Goal: Information Seeking & Learning: Learn about a topic

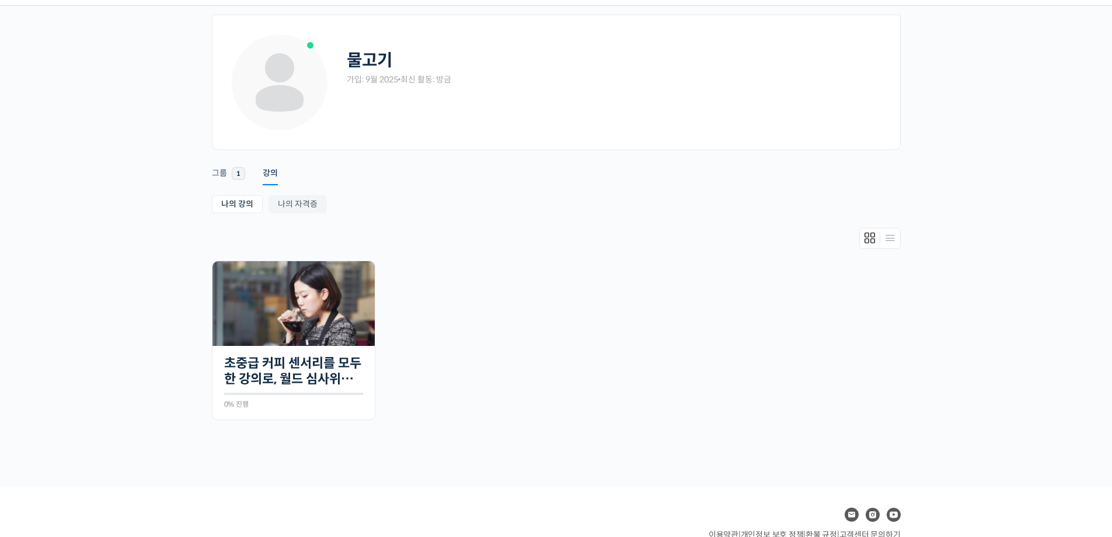
scroll to position [58, 0]
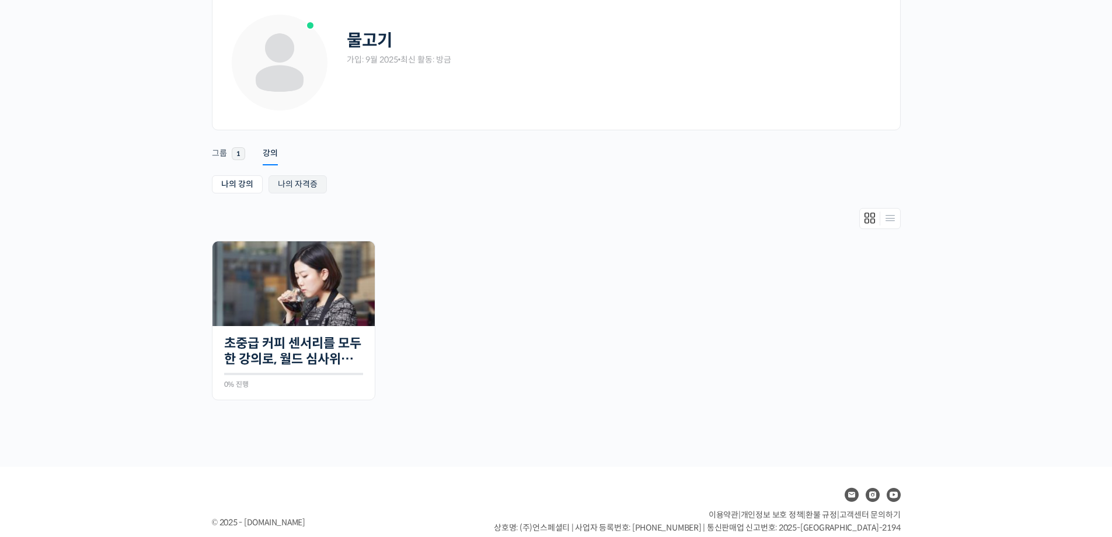
click at [309, 183] on link "나의 자격증" at bounding box center [298, 184] width 58 height 18
click at [234, 180] on link "나의 강의" at bounding box center [237, 184] width 51 height 18
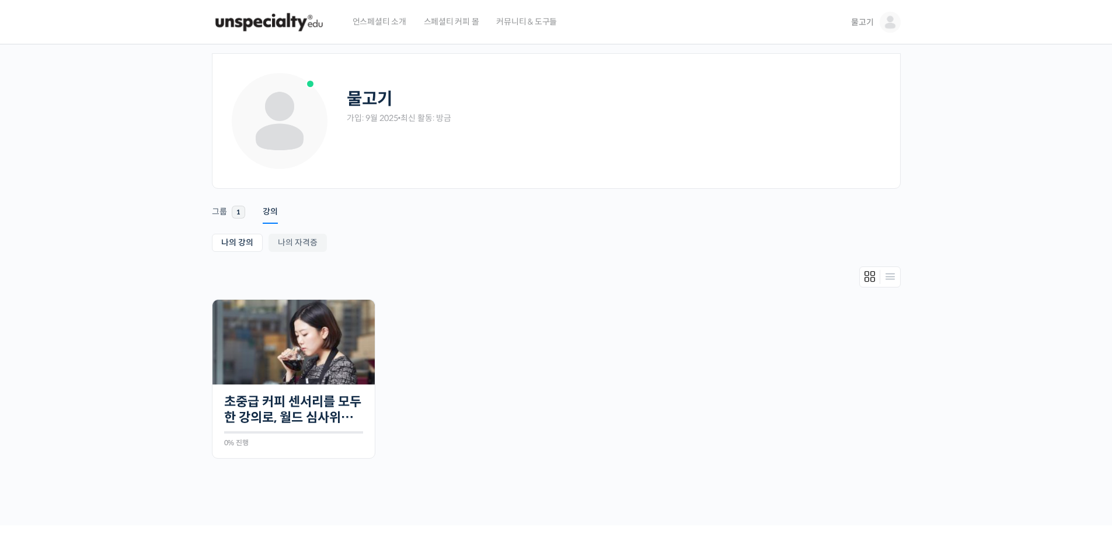
scroll to position [58, 0]
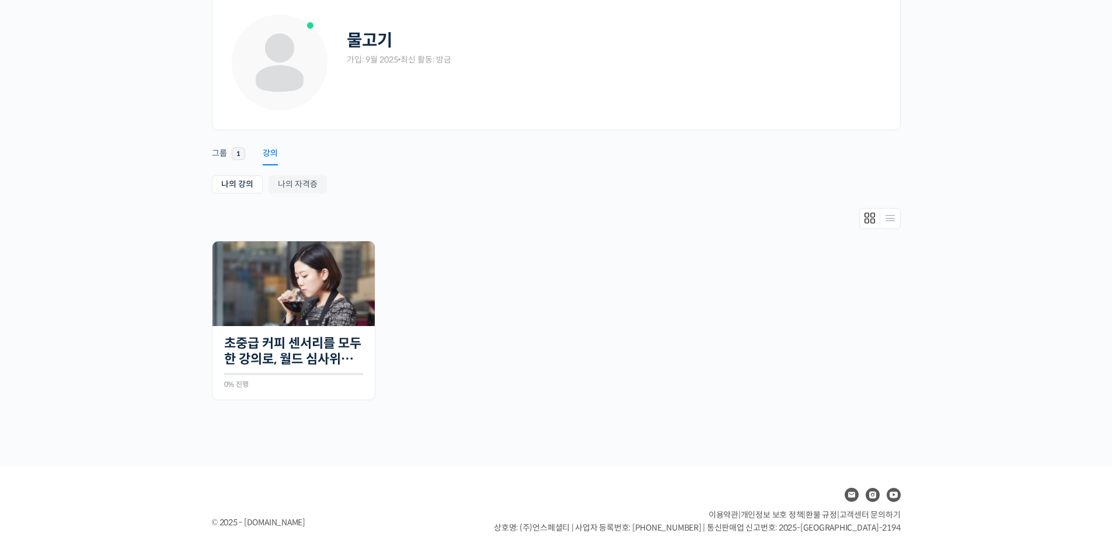
click at [273, 152] on div "강의" at bounding box center [270, 157] width 15 height 18
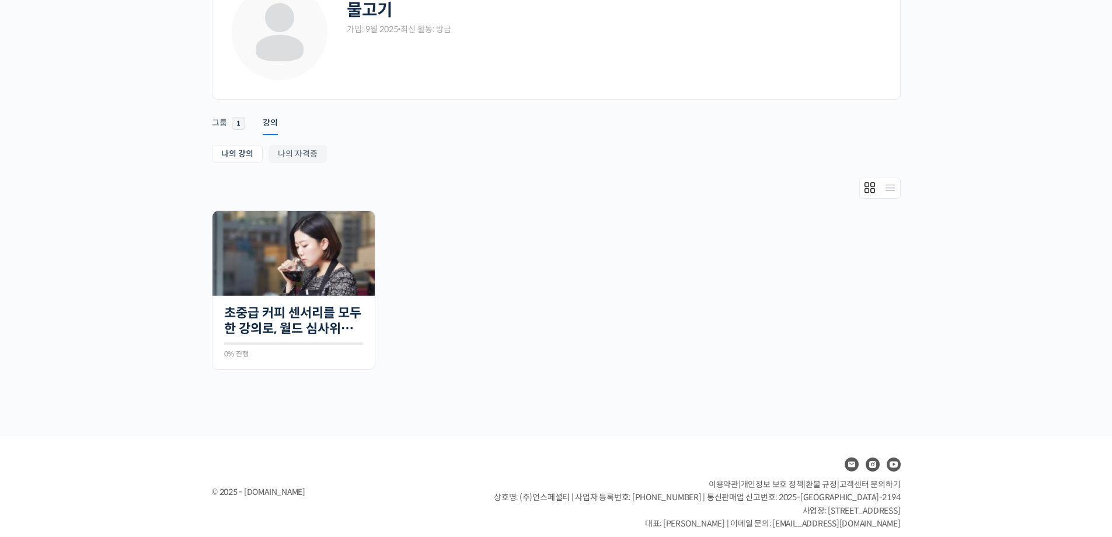
scroll to position [100, 0]
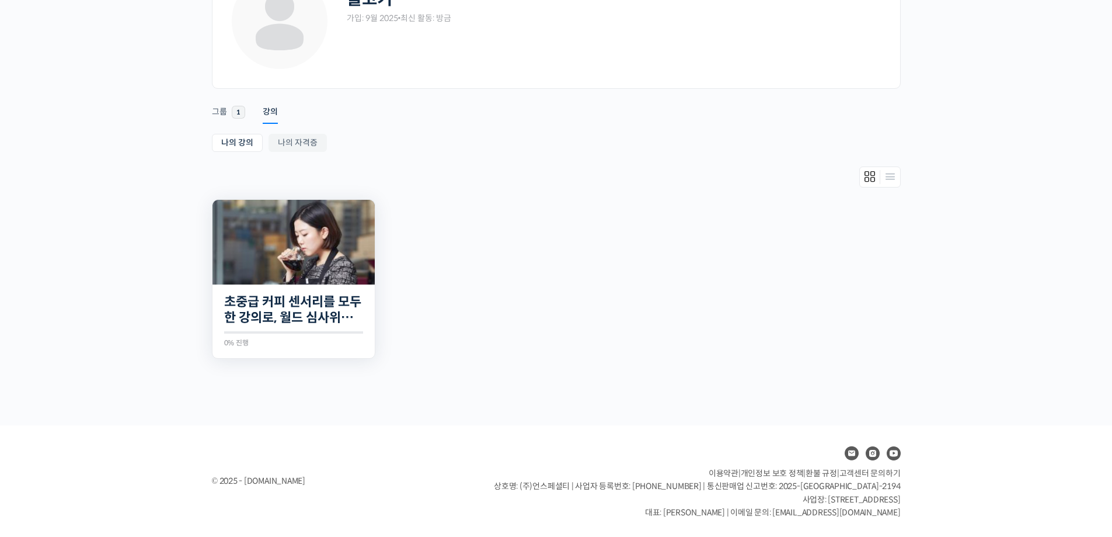
click at [269, 257] on img at bounding box center [294, 242] width 162 height 85
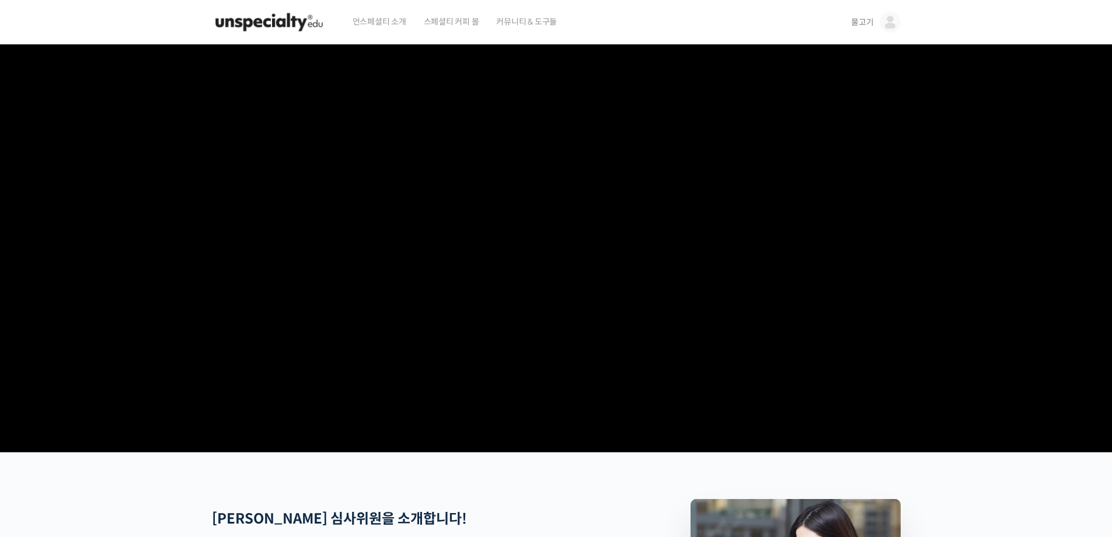
click at [99, 286] on section at bounding box center [556, 248] width 1112 height 408
click at [123, 315] on section at bounding box center [556, 248] width 1112 height 408
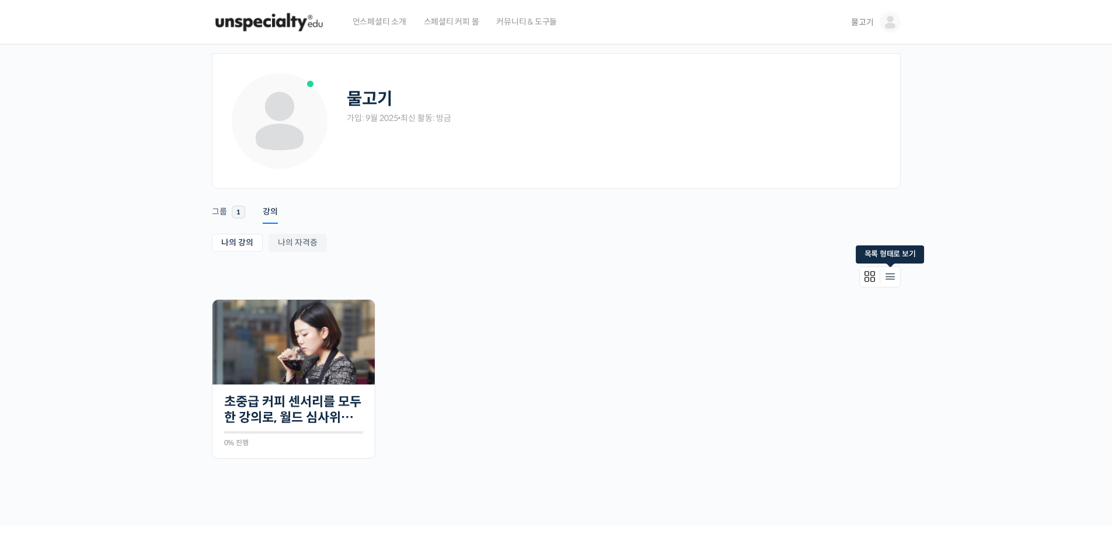
click at [893, 276] on icon "Members directory secondary navigation" at bounding box center [890, 277] width 14 height 14
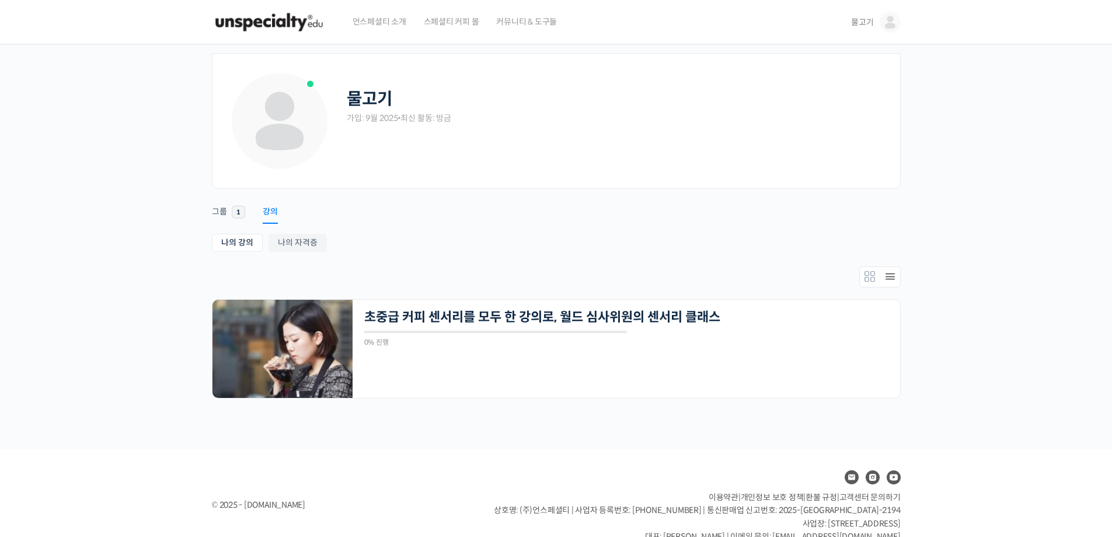
click at [268, 210] on div "강의" at bounding box center [270, 215] width 15 height 18
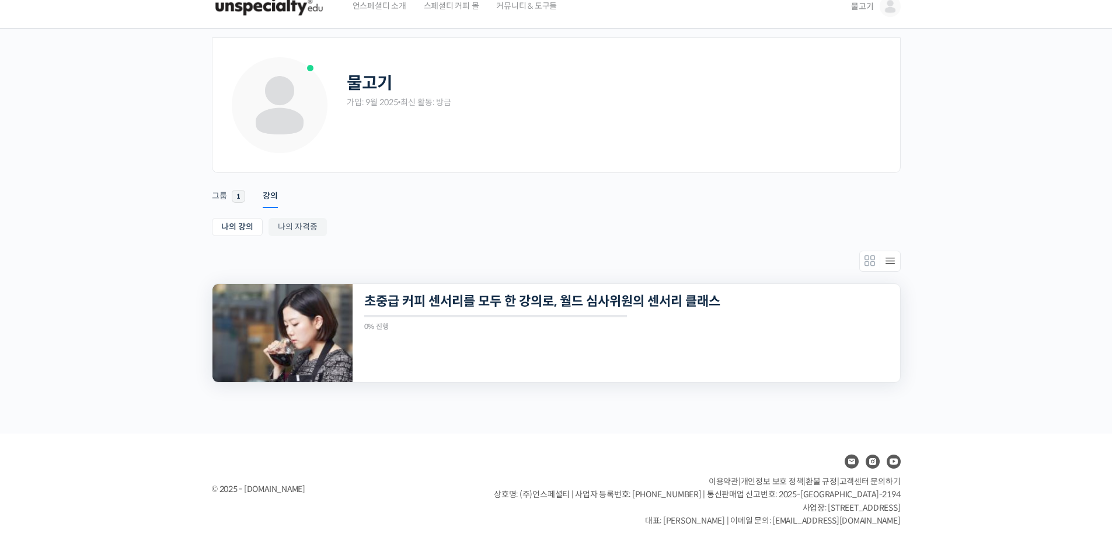
scroll to position [24, 0]
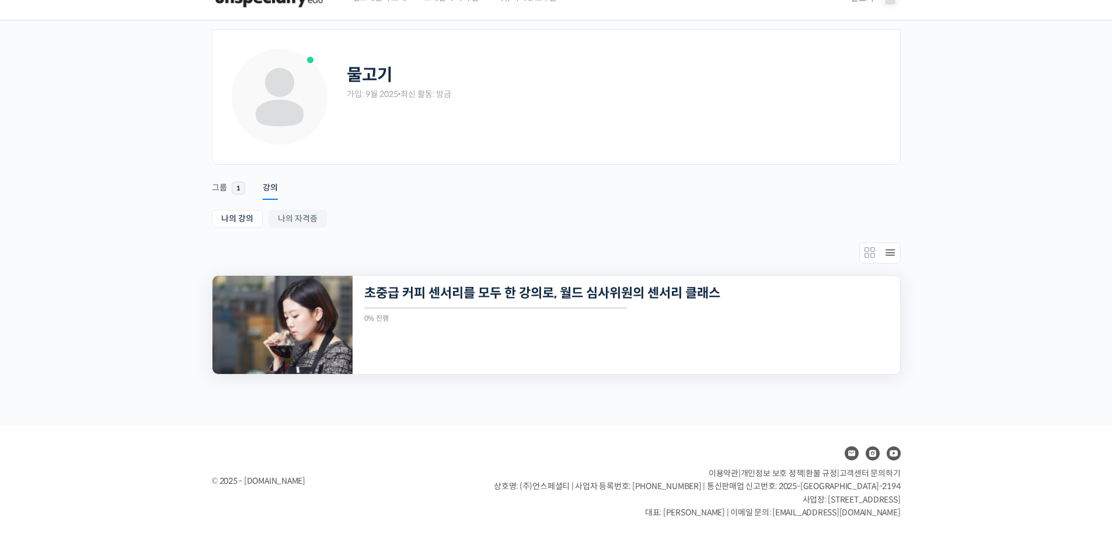
click at [257, 330] on img at bounding box center [283, 325] width 140 height 98
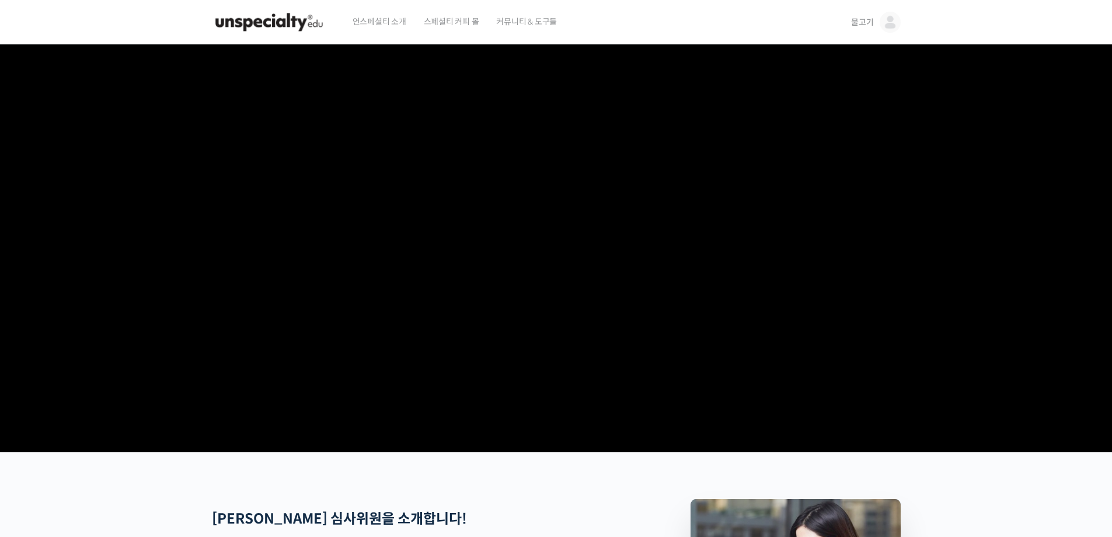
click at [242, 227] on video at bounding box center [556, 245] width 689 height 403
click at [166, 210] on section at bounding box center [556, 248] width 1112 height 408
click at [159, 211] on section at bounding box center [556, 248] width 1112 height 408
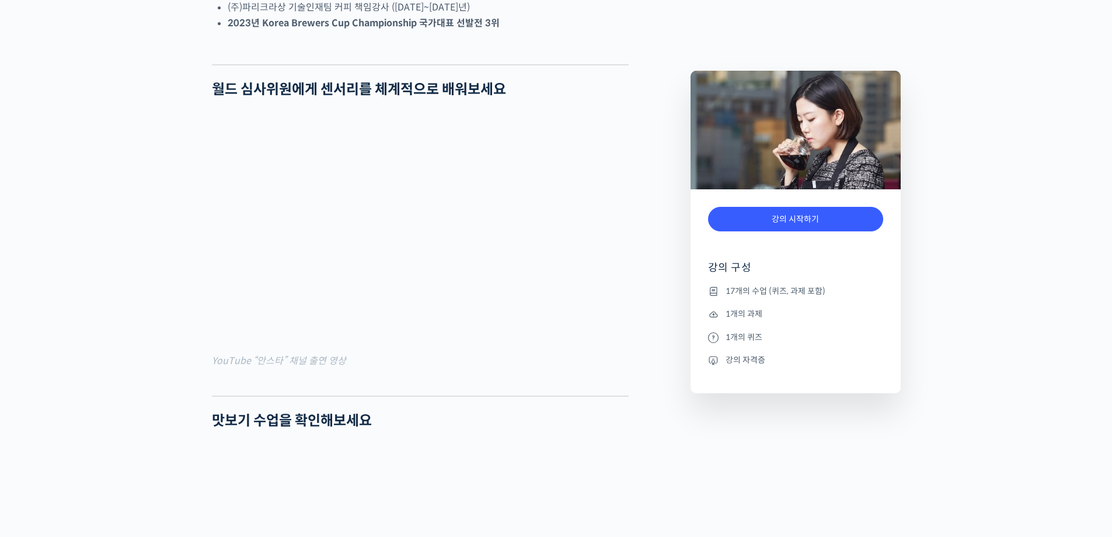
scroll to position [467, 0]
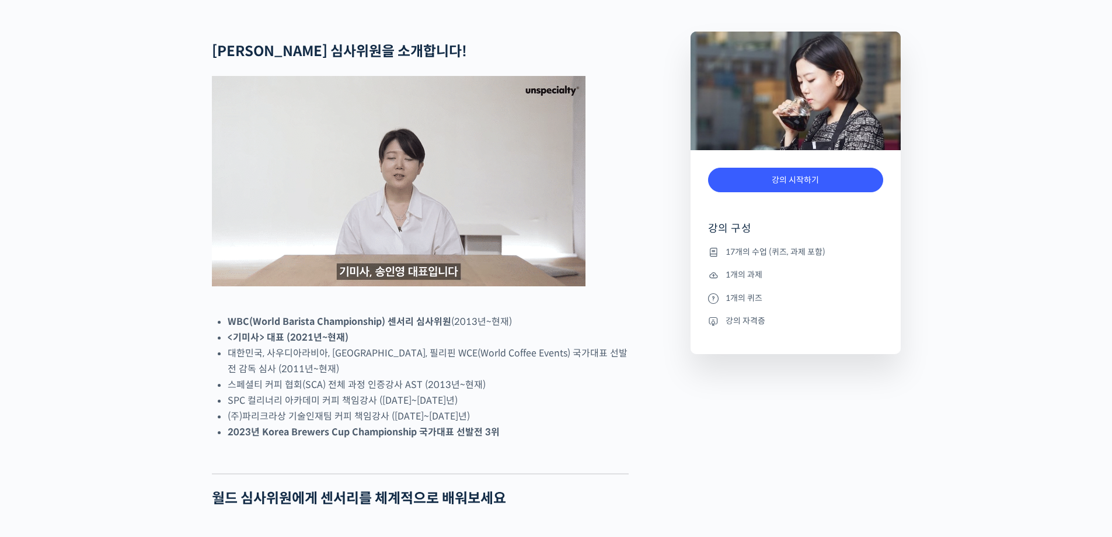
click at [389, 269] on img at bounding box center [399, 181] width 374 height 210
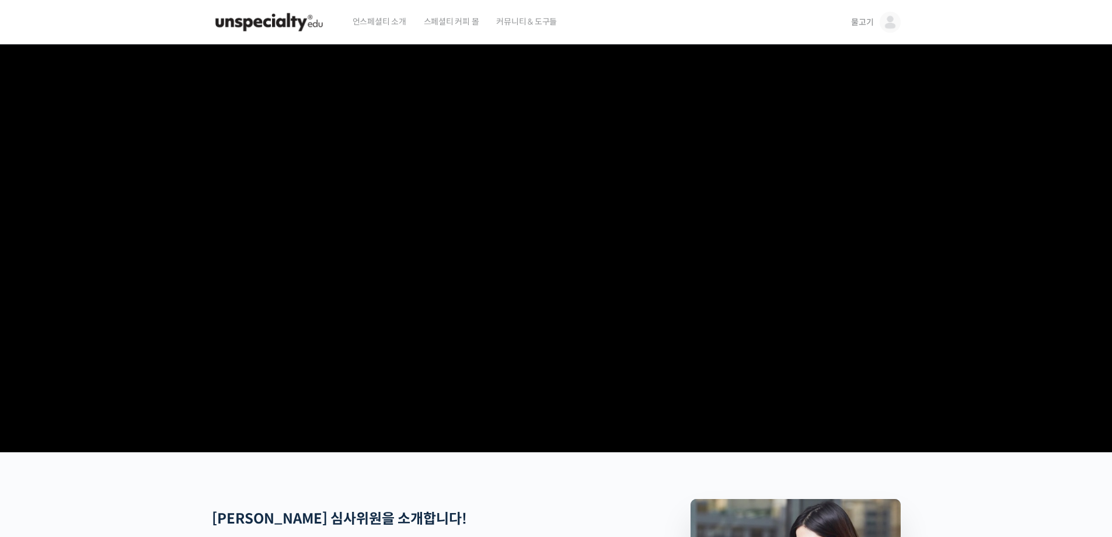
click at [354, 260] on video at bounding box center [556, 245] width 689 height 403
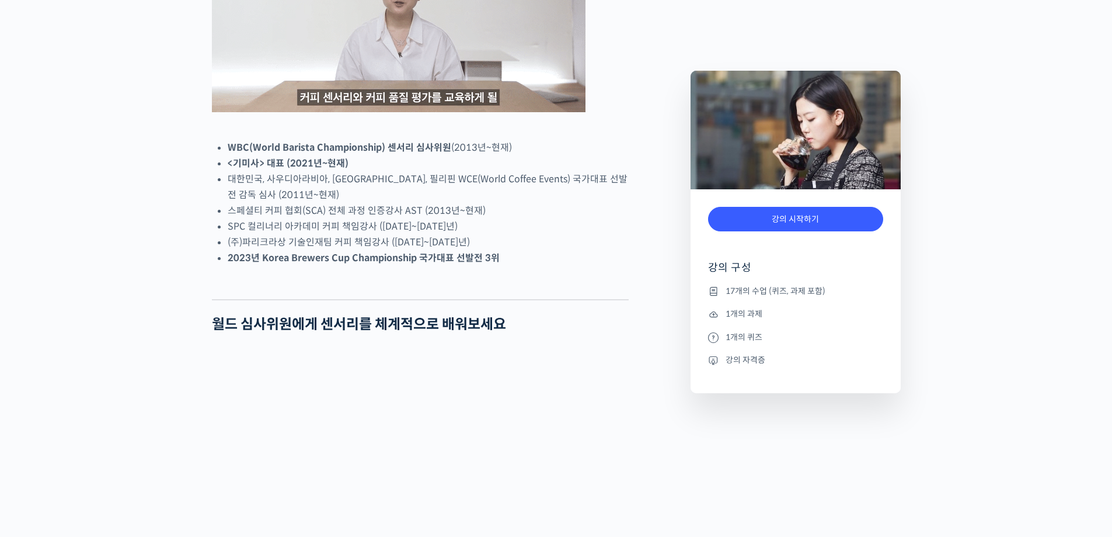
scroll to position [642, 0]
click at [281, 78] on img at bounding box center [399, 6] width 374 height 210
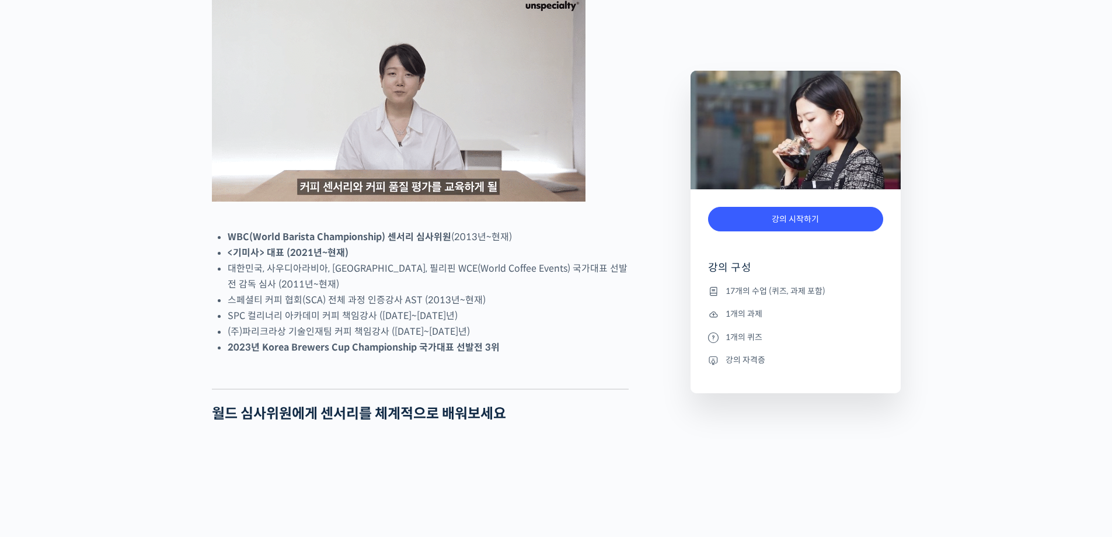
scroll to position [584, 0]
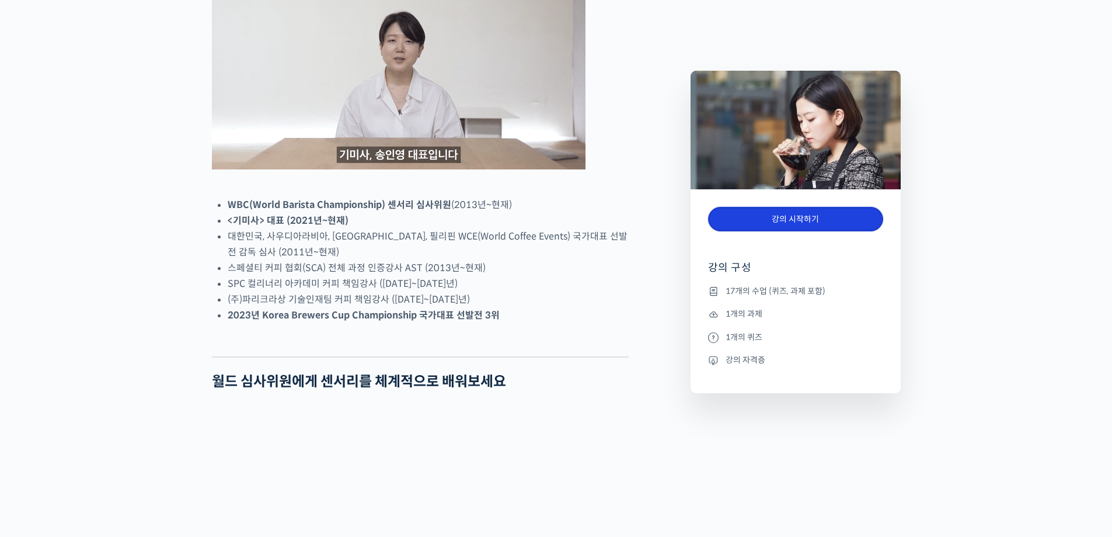
click at [795, 215] on link "강의 시작하기" at bounding box center [795, 219] width 175 height 25
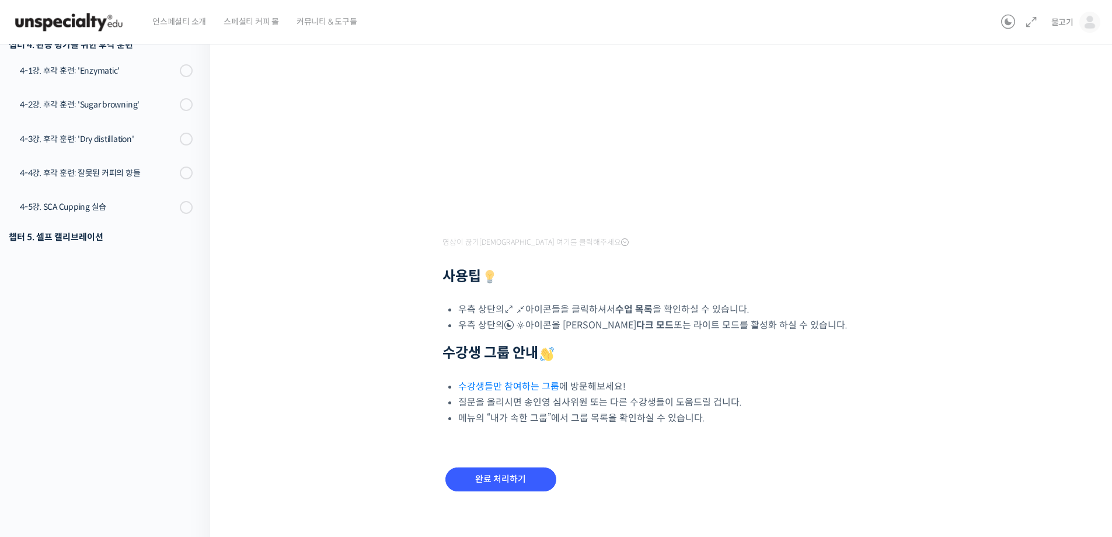
scroll to position [290, 0]
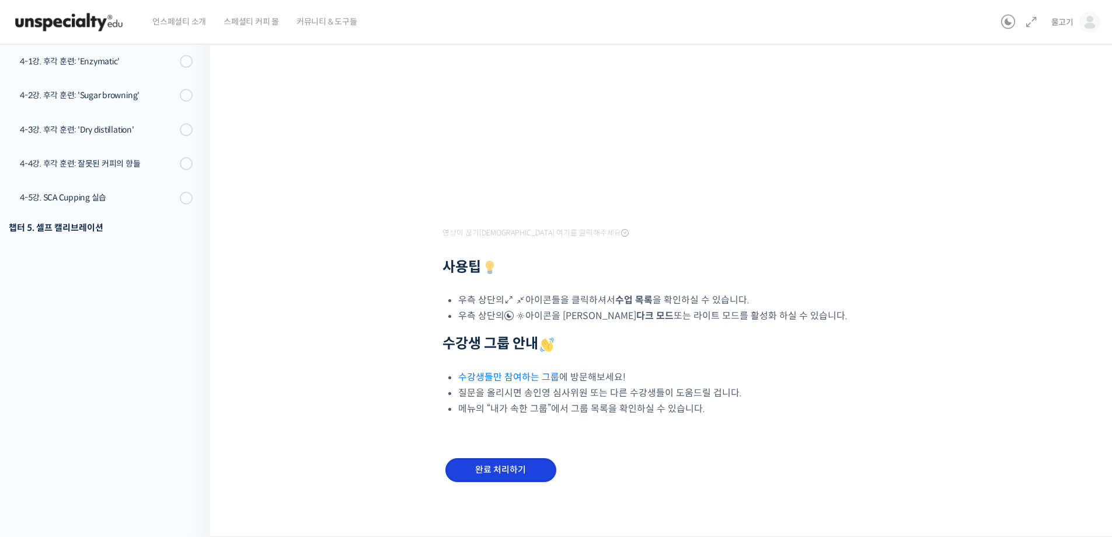
click at [514, 467] on input "완료 처리하기" at bounding box center [500, 470] width 111 height 24
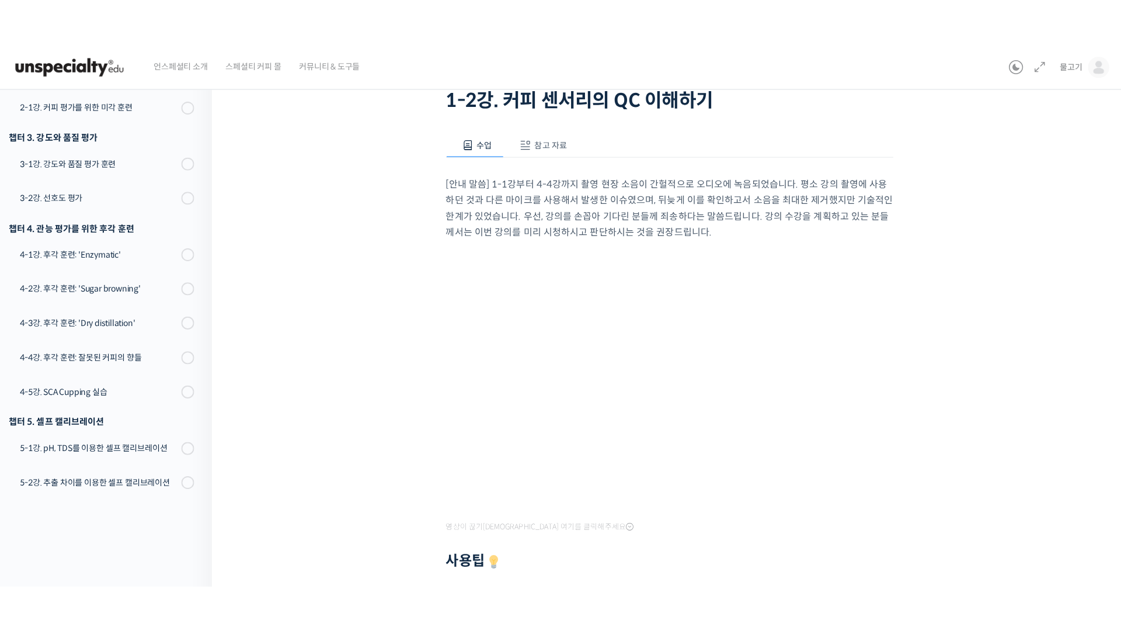
scroll to position [47, 0]
